Goal: Transaction & Acquisition: Purchase product/service

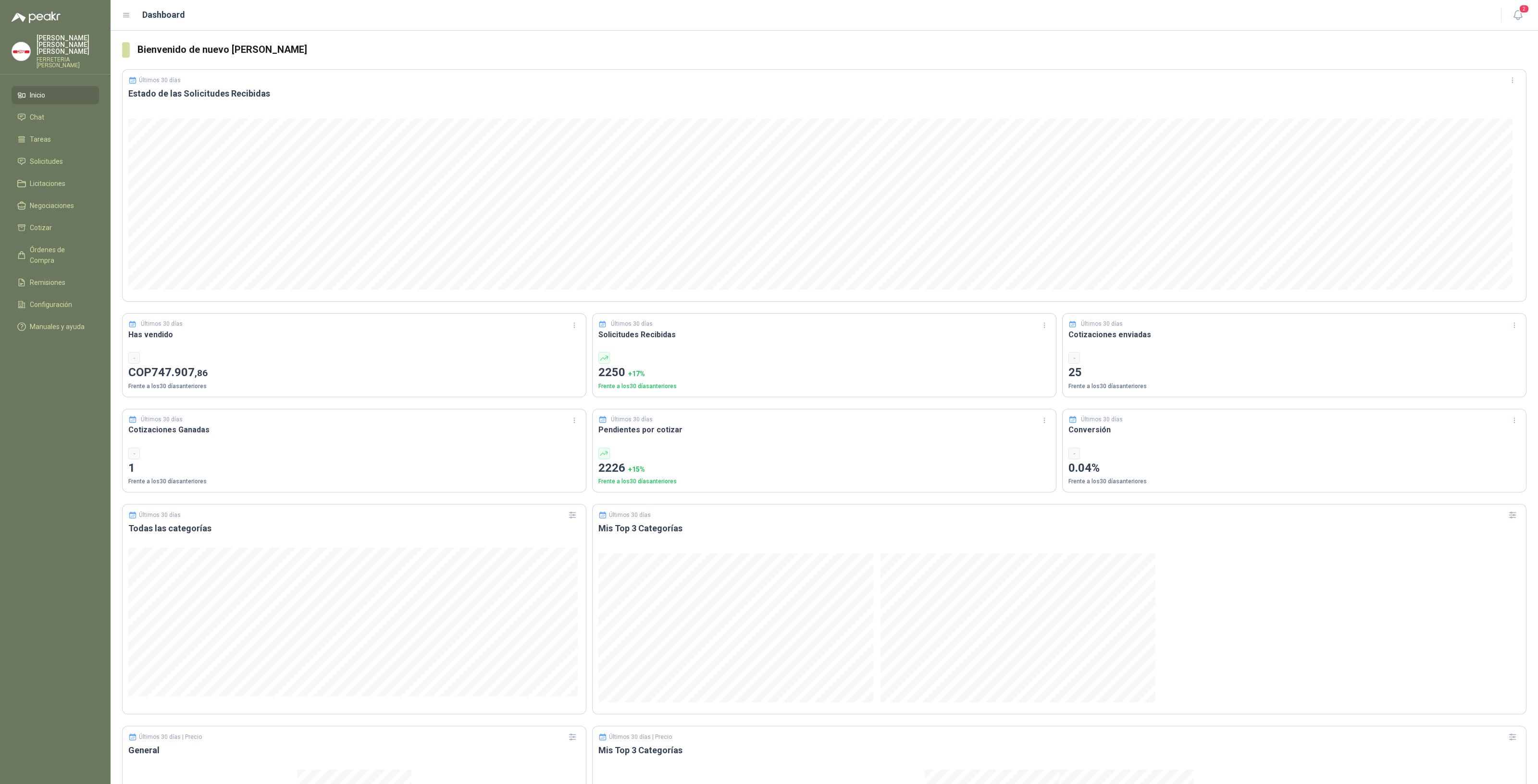
drag, startPoint x: 752, startPoint y: 395, endPoint x: 744, endPoint y: 397, distance: 8.2
click at [752, 395] on div "Últimos 30 días Solicitudes Recibidas 2250 + 17 % Frente a los 30 días anterior…" at bounding box center [824, 355] width 464 height 84
click at [44, 223] on span "Cotizar" at bounding box center [41, 228] width 22 height 11
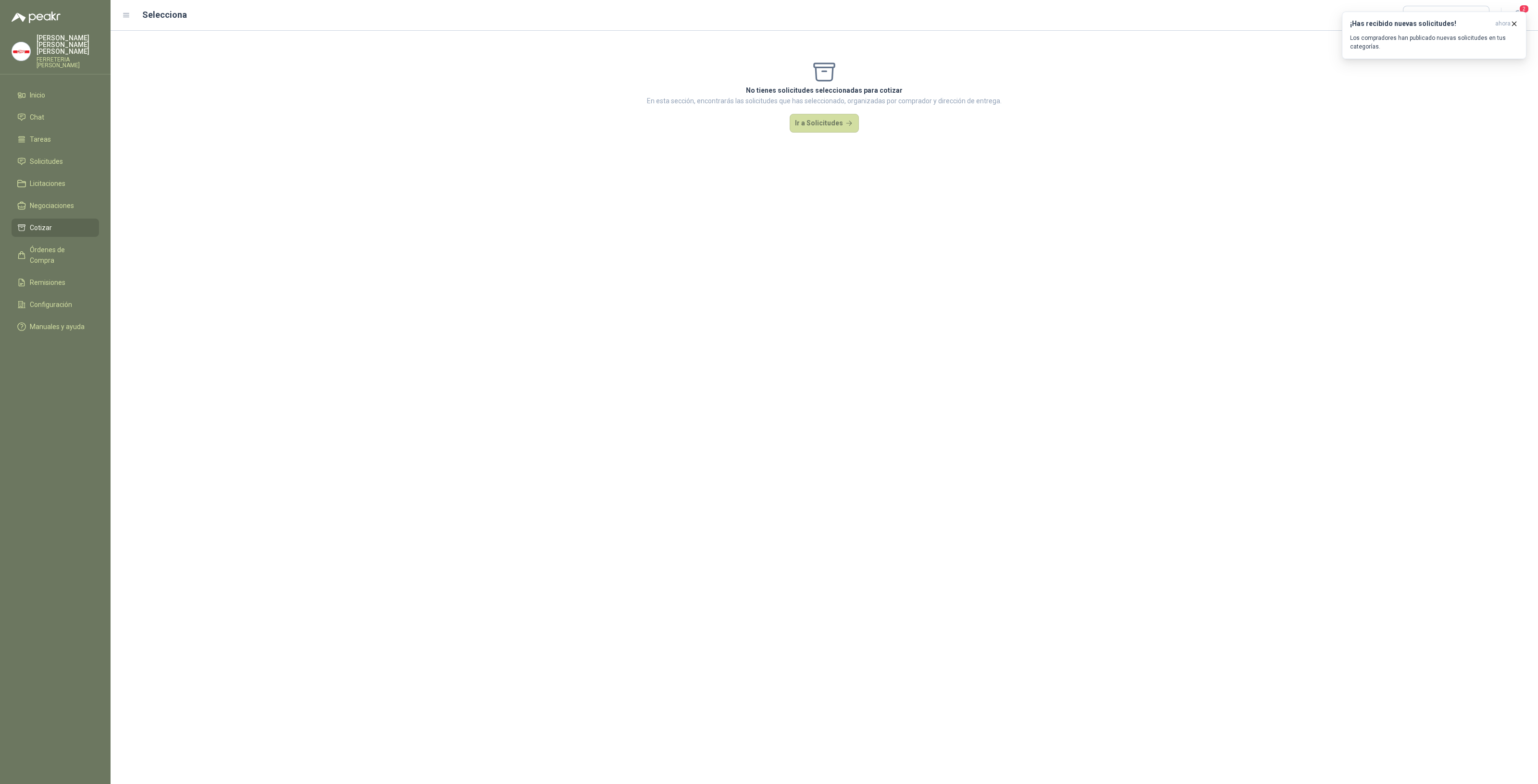
click at [46, 223] on span "Cotizar" at bounding box center [41, 228] width 22 height 11
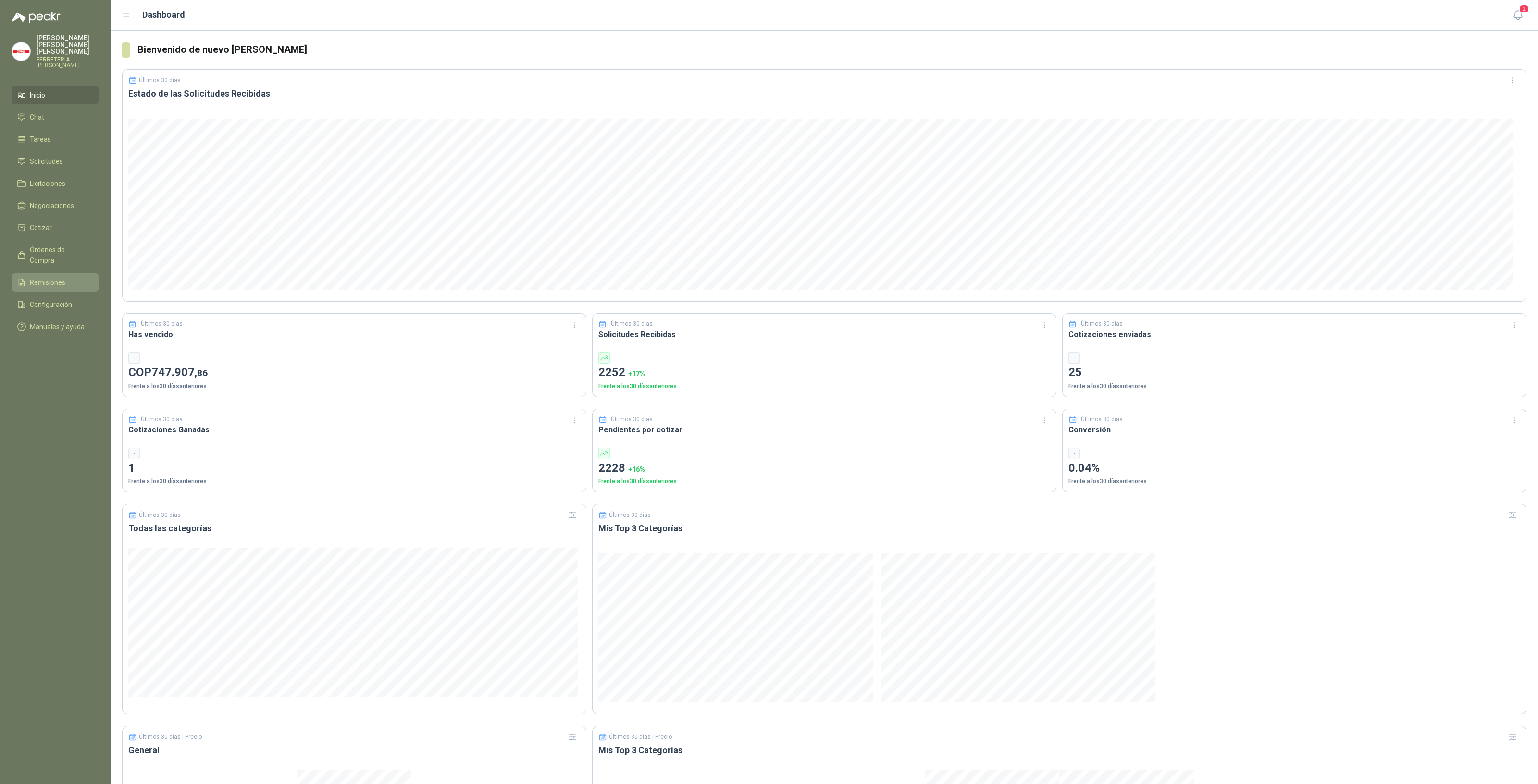
click at [50, 277] on span "Remisiones" at bounding box center [47, 282] width 36 height 11
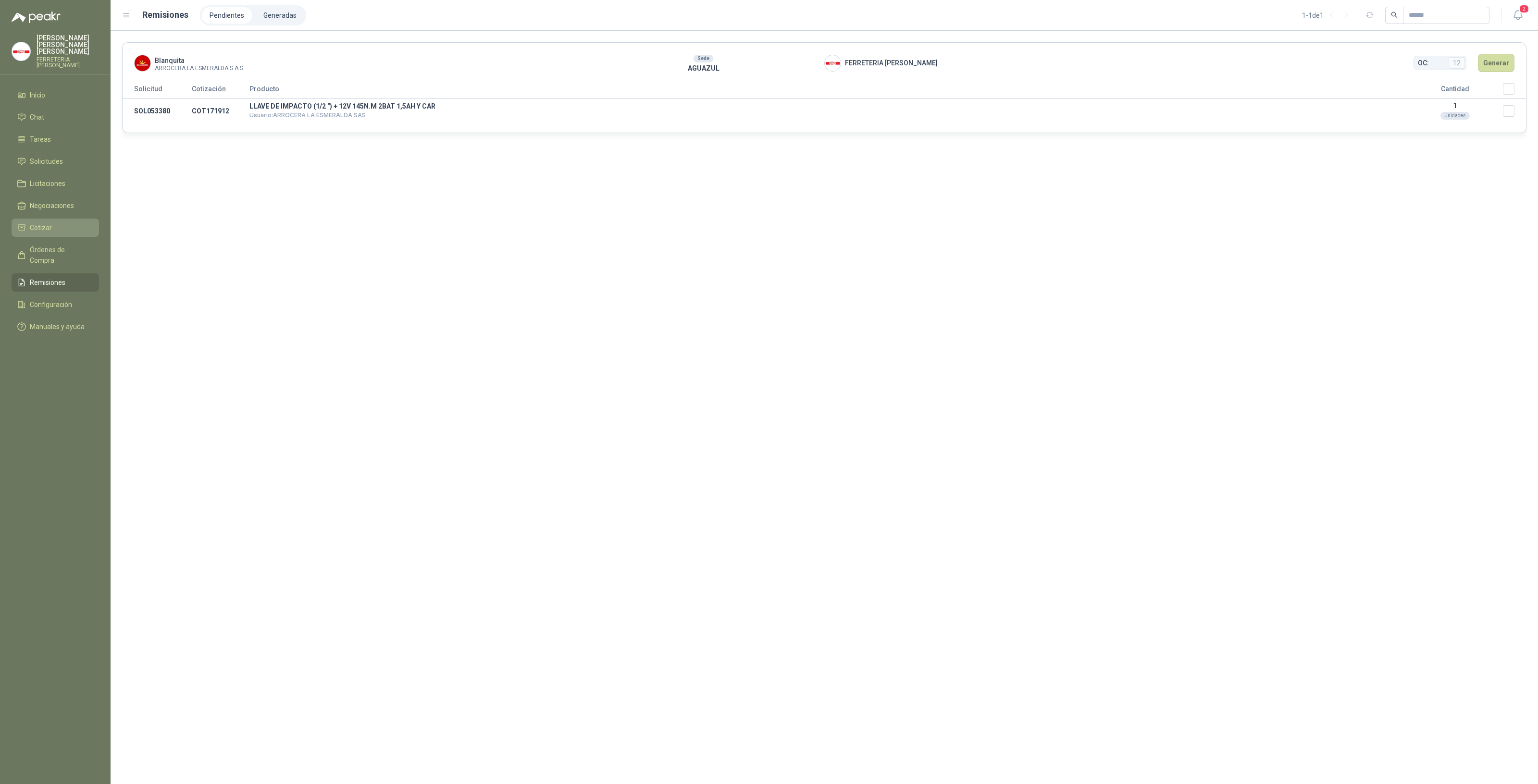
click at [50, 223] on span "Cotizar" at bounding box center [41, 228] width 22 height 11
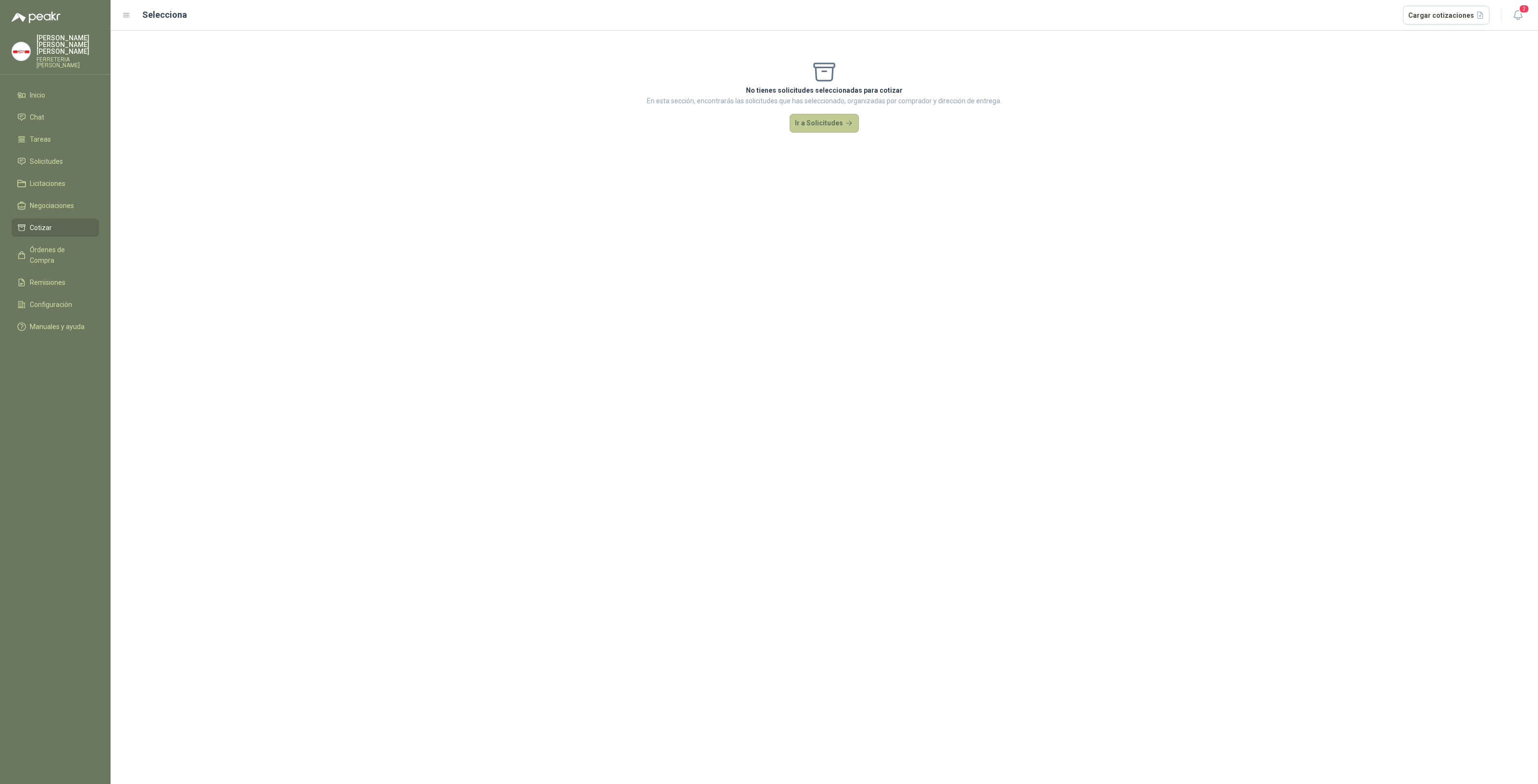
click at [802, 116] on button "Ir a Solicitudes" at bounding box center [824, 124] width 69 height 19
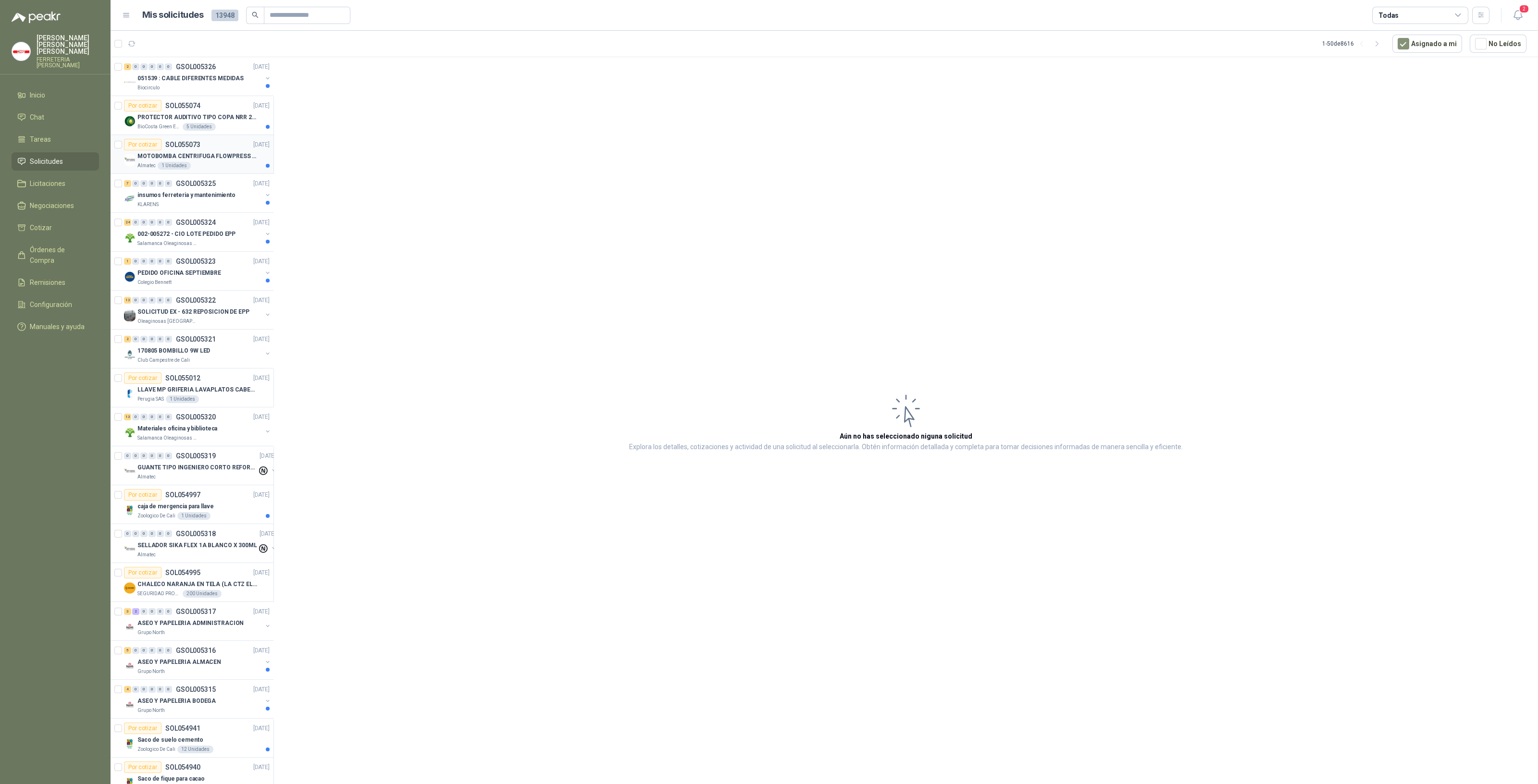
click at [208, 163] on div "Almatec 1 Unidades" at bounding box center [204, 166] width 132 height 8
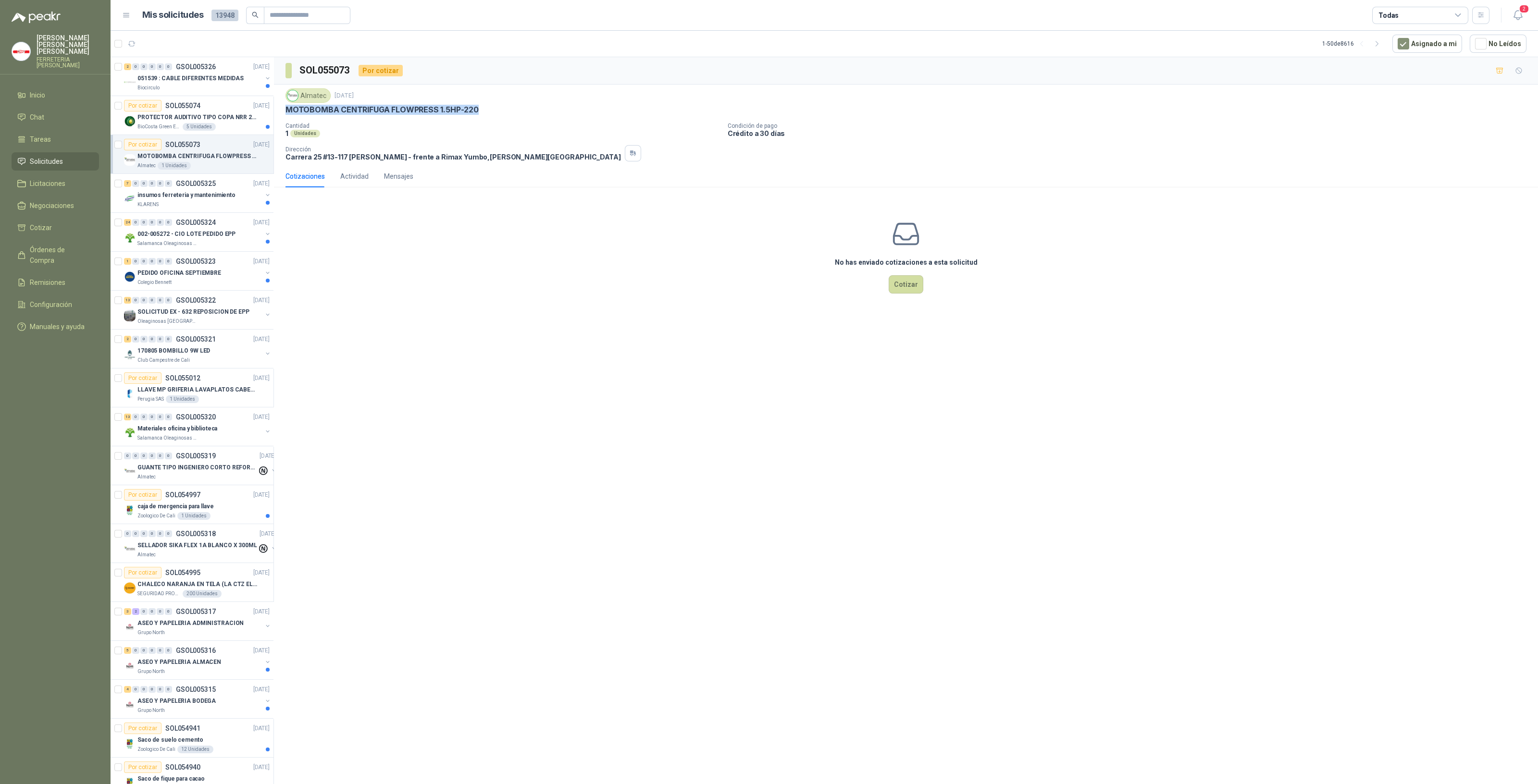
drag, startPoint x: 286, startPoint y: 110, endPoint x: 492, endPoint y: 111, distance: 206.0
click at [492, 111] on div "MOTOBOMBA CENTRIFUGA FLOWPRESS 1.5HP-220" at bounding box center [906, 110] width 1241 height 10
copy p "MOTOBOMBA CENTRIFUGA FLOWPRESS 1.5HP-220"
click at [643, 284] on div "No has enviado cotizaciones a esta solicitud Cotizar" at bounding box center [906, 256] width 1265 height 122
click at [214, 123] on div "BioCosta Green Energy S.A.S 5 Unidades" at bounding box center [204, 127] width 132 height 8
